Goal: Task Accomplishment & Management: Manage account settings

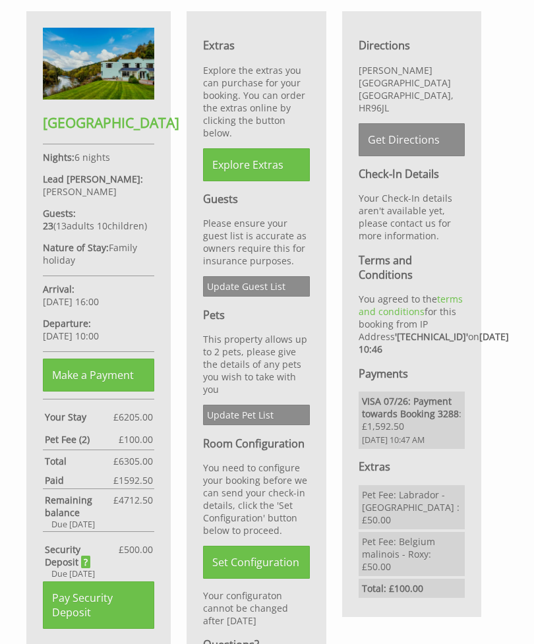
scroll to position [469, 0]
click at [273, 578] on link "Set Configuration" at bounding box center [256, 562] width 106 height 33
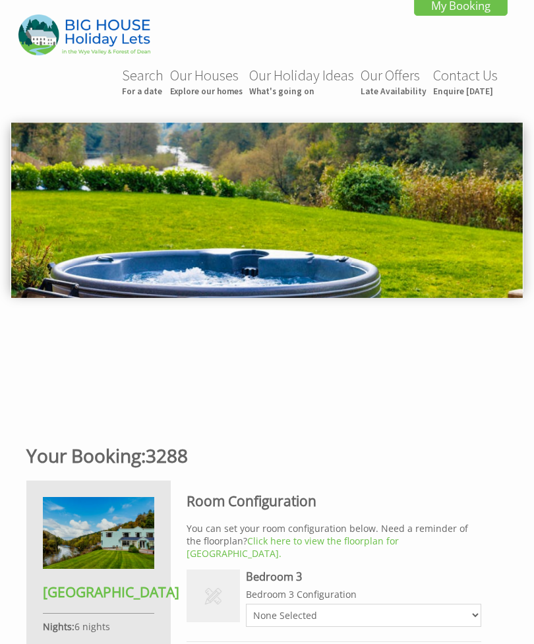
scroll to position [391, 0]
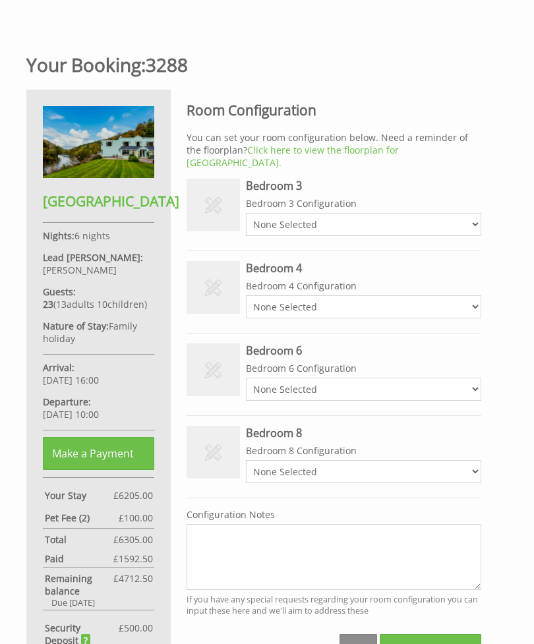
click at [473, 216] on select "None Selected Kingsize Bed 2 x Single Beds" at bounding box center [363, 224] width 235 height 23
select select "2646"
click at [474, 295] on select "None Selected Kingsize Bed 2 x Single Beds" at bounding box center [363, 306] width 235 height 23
select select "2648"
click at [472, 378] on select "None Selected Kingsize Bed 2 x Single Beds" at bounding box center [363, 389] width 235 height 23
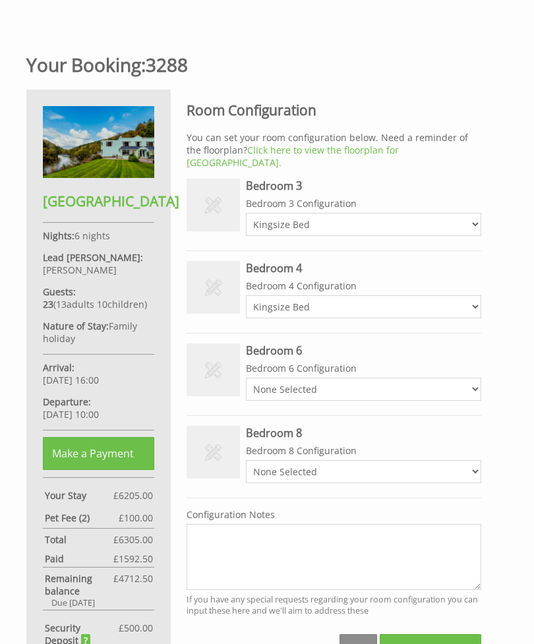
select select "2650"
click at [469, 460] on select "None Selected Kingsize Bed 2 x Single Beds" at bounding box center [363, 471] width 235 height 23
select select "2653"
click at [428, 641] on span "Set Configuration" at bounding box center [430, 648] width 87 height 14
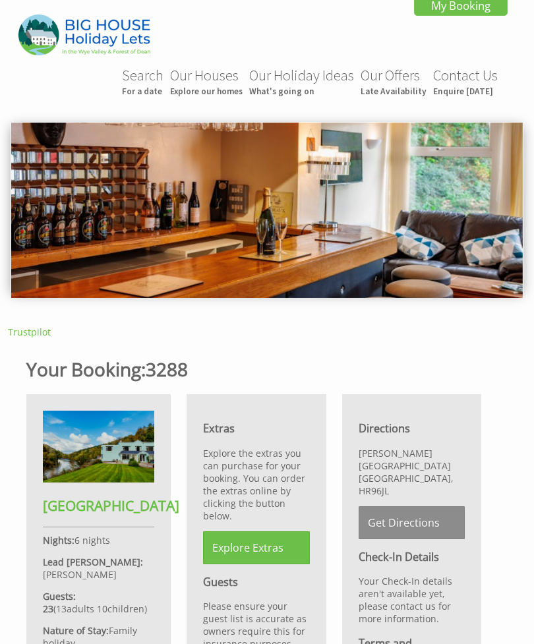
click at [335, 220] on img at bounding box center [266, 210] width 511 height 175
click at [366, 213] on img at bounding box center [266, 210] width 511 height 175
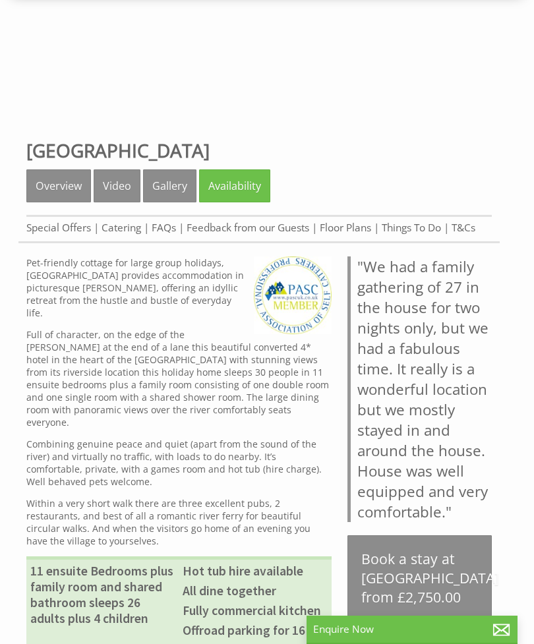
scroll to position [300, 0]
click at [352, 231] on link "Floor Plans" at bounding box center [345, 227] width 51 height 14
